Goal: Check status: Check status

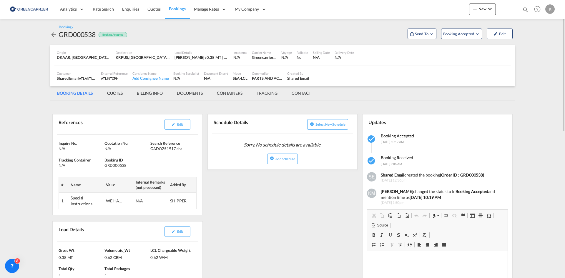
drag, startPoint x: 0, startPoint y: 0, endPoint x: 52, endPoint y: 32, distance: 61.0
click at [52, 32] on md-icon "icon-arrow-left" at bounding box center [53, 34] width 7 height 7
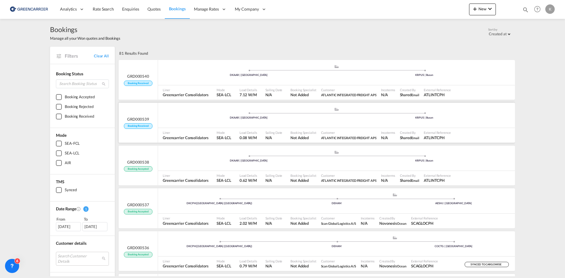
click at [174, 113] on span at bounding box center [249, 112] width 176 height 1
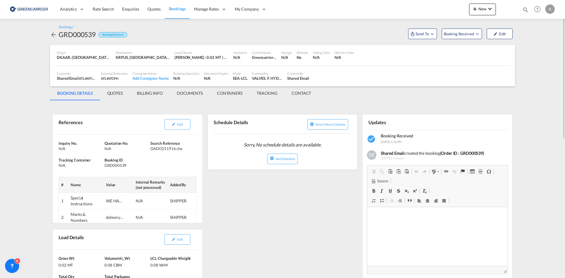
scroll to position [29, 0]
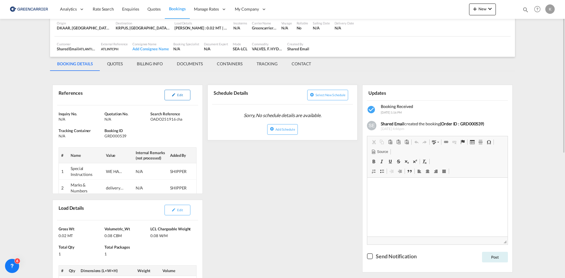
click at [176, 98] on button "Edit" at bounding box center [177, 95] width 26 height 11
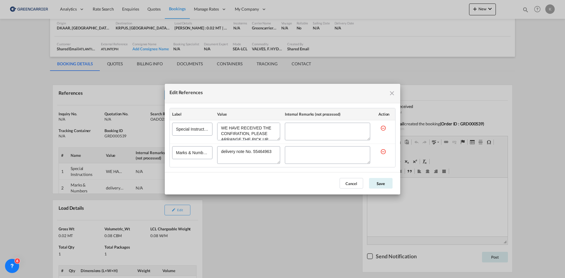
scroll to position [39, 0]
drag, startPoint x: 222, startPoint y: 129, endPoint x: 351, endPoint y: 104, distance: 131.3
click at [272, 140] on div "Edit References" at bounding box center [248, 132] width 63 height 18
click at [393, 92] on md-icon "icon-close fg-AAA8AD cursor" at bounding box center [391, 93] width 7 height 7
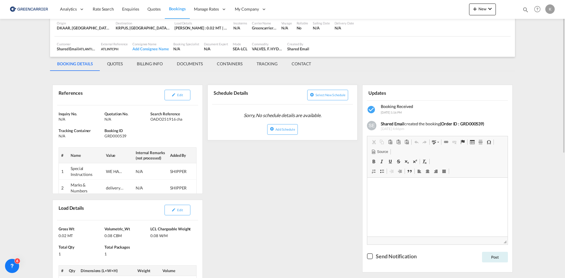
scroll to position [88, 0]
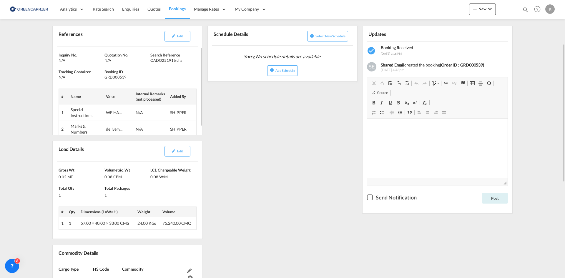
click at [114, 76] on div "GRD000539" at bounding box center [126, 76] width 44 height 5
drag, startPoint x: 114, startPoint y: 76, endPoint x: 129, endPoint y: 78, distance: 15.4
click at [114, 76] on div "GRD000539" at bounding box center [126, 76] width 44 height 5
copy div "GRD000539"
drag, startPoint x: 151, startPoint y: 61, endPoint x: 181, endPoint y: 61, distance: 30.0
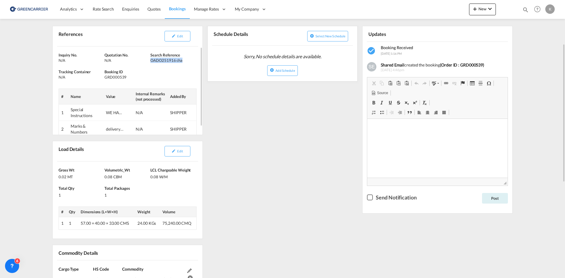
click at [181, 61] on div "OADO251916 cha" at bounding box center [172, 60] width 44 height 5
copy div "OADO251916 cha"
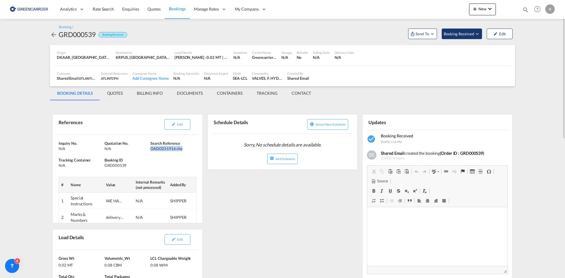
click at [461, 37] on button "Booking Received" at bounding box center [462, 34] width 40 height 11
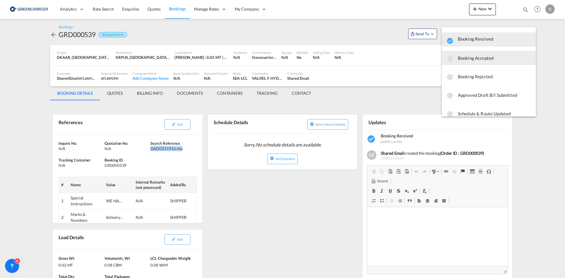
click at [463, 58] on span "Booking Accepted" at bounding box center [494, 58] width 73 height 11
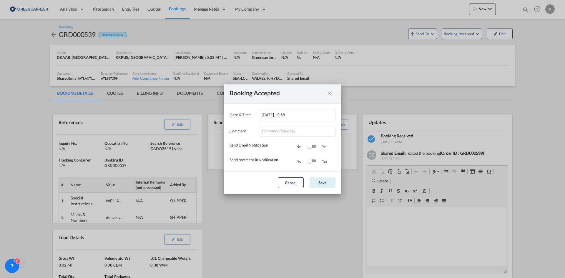
click at [320, 177] on md-dialog-actions "Cancel Save" at bounding box center [283, 183] width 118 height 22
click at [330, 185] on button "Save" at bounding box center [323, 182] width 26 height 11
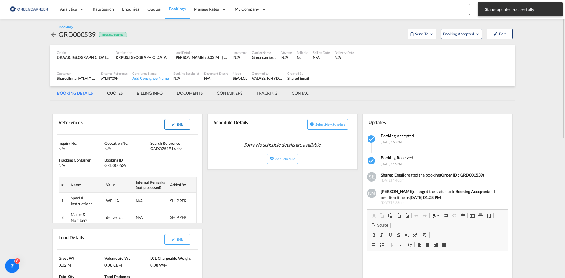
click at [185, 122] on button "Edit" at bounding box center [177, 124] width 26 height 11
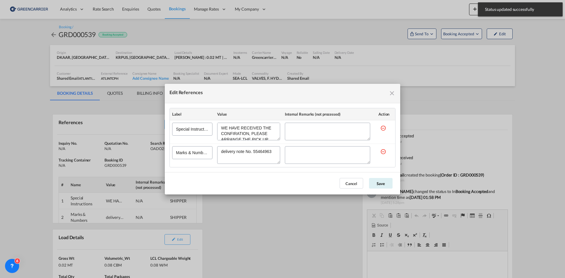
scroll to position [39, 0]
drag, startPoint x: 221, startPoint y: 127, endPoint x: 299, endPoint y: 158, distance: 84.1
click at [299, 158] on tbody "Special Instructions Marks & Numbers" at bounding box center [282, 143] width 225 height 47
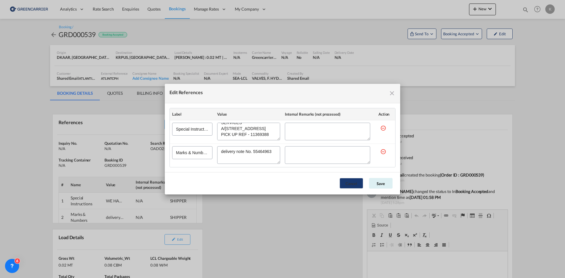
click at [353, 185] on button "Cancel" at bounding box center [352, 183] width 24 height 11
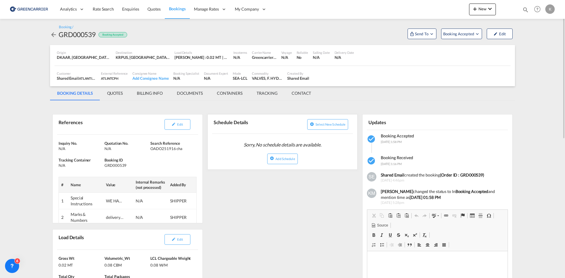
click at [54, 35] on md-icon "icon-arrow-left" at bounding box center [53, 34] width 7 height 7
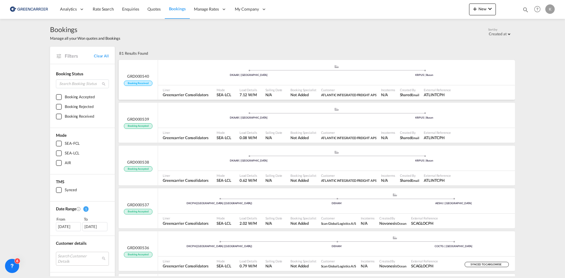
click at [192, 79] on div ".a{fill:#aaa8ad;} .a{fill:#aaa8ad;} DKAAR | [GEOGRAPHIC_DATA] KRPUS | [GEOGRAPH…" at bounding box center [336, 73] width 357 height 18
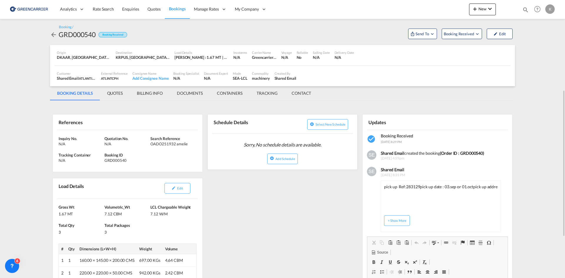
scroll to position [59, 0]
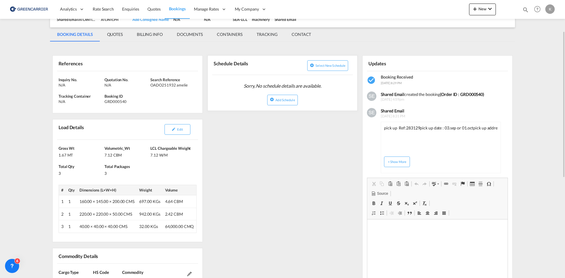
click at [119, 100] on div "GRD000540" at bounding box center [126, 101] width 44 height 5
copy div "GRD000540"
drag, startPoint x: 150, startPoint y: 86, endPoint x: 191, endPoint y: 86, distance: 40.3
click at [191, 86] on div "OADO251932 amelie" at bounding box center [172, 84] width 44 height 5
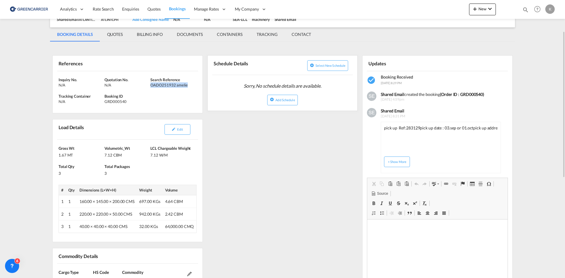
copy div "OADO251932 amelie"
click at [399, 161] on button "+ Show More" at bounding box center [397, 162] width 26 height 11
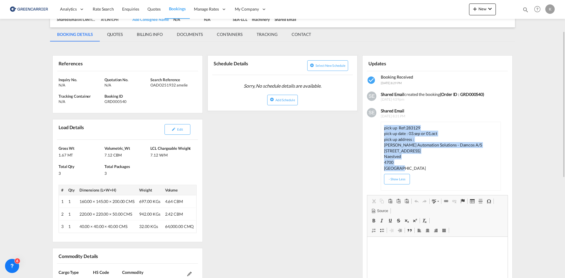
drag, startPoint x: 383, startPoint y: 128, endPoint x: 402, endPoint y: 168, distance: 44.6
click at [402, 168] on div "pick up Ref:283129 pick up date : 03.sep or 01.oct pick up address : [PERSON_NA…" at bounding box center [441, 156] width 120 height 69
copy div "pick up Ref:283129 pick up date : 03.sep or 01.oct pick up address : [PERSON_NA…"
